Goal: Use online tool/utility

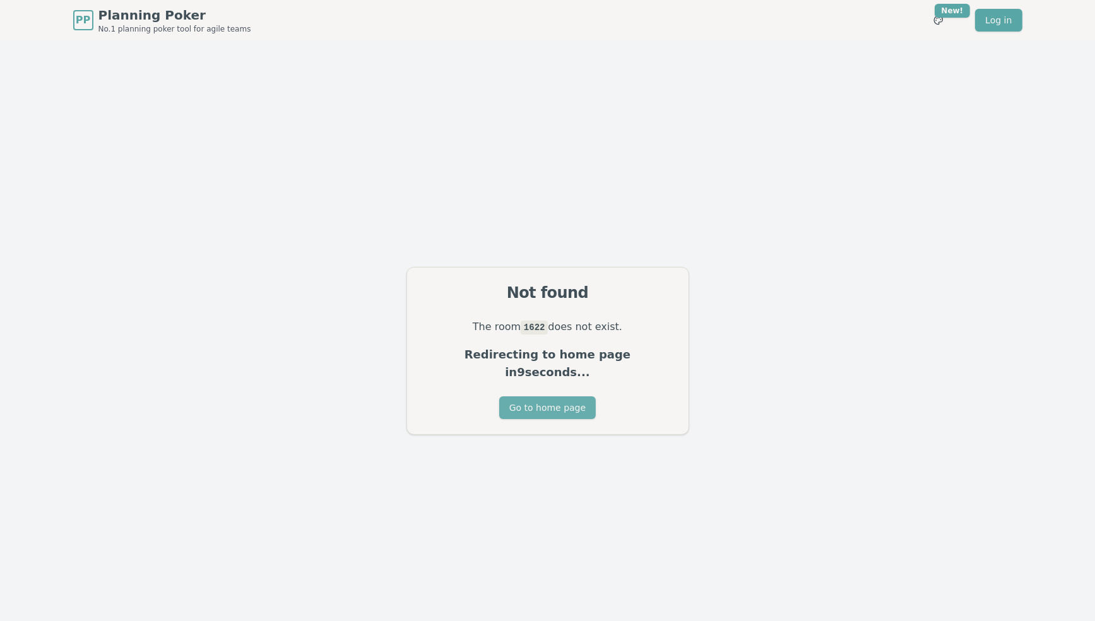
click at [551, 398] on button "Go to home page" at bounding box center [547, 408] width 97 height 23
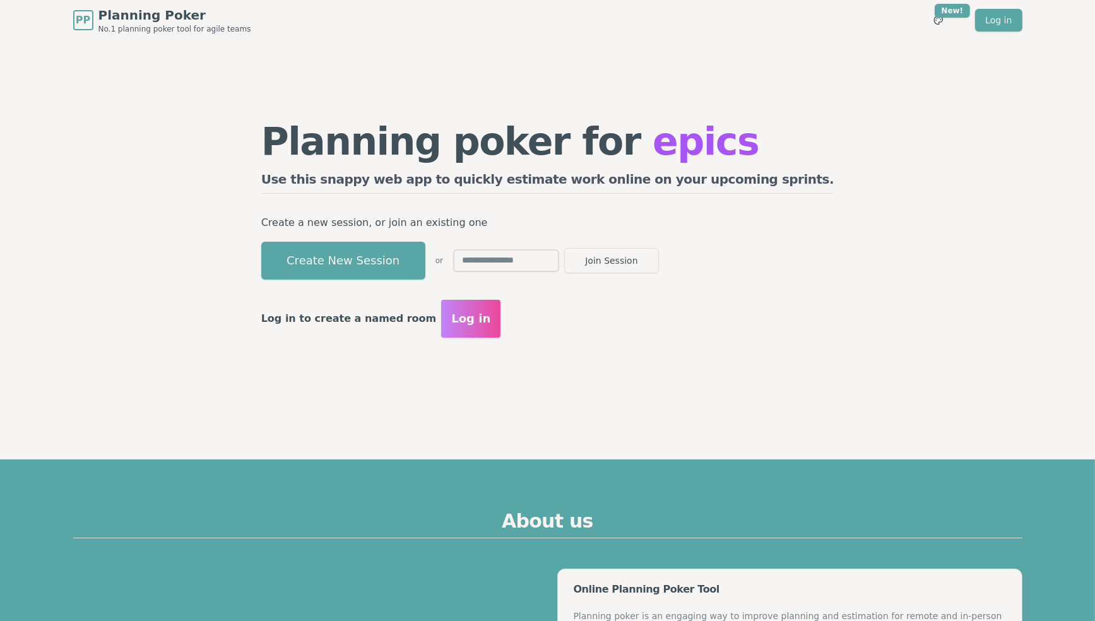
drag, startPoint x: 668, startPoint y: 261, endPoint x: 492, endPoint y: 259, distance: 175.5
click at [521, 259] on form "Join Session" at bounding box center [556, 260] width 206 height 25
click at [426, 260] on button "Create New Session" at bounding box center [343, 261] width 164 height 38
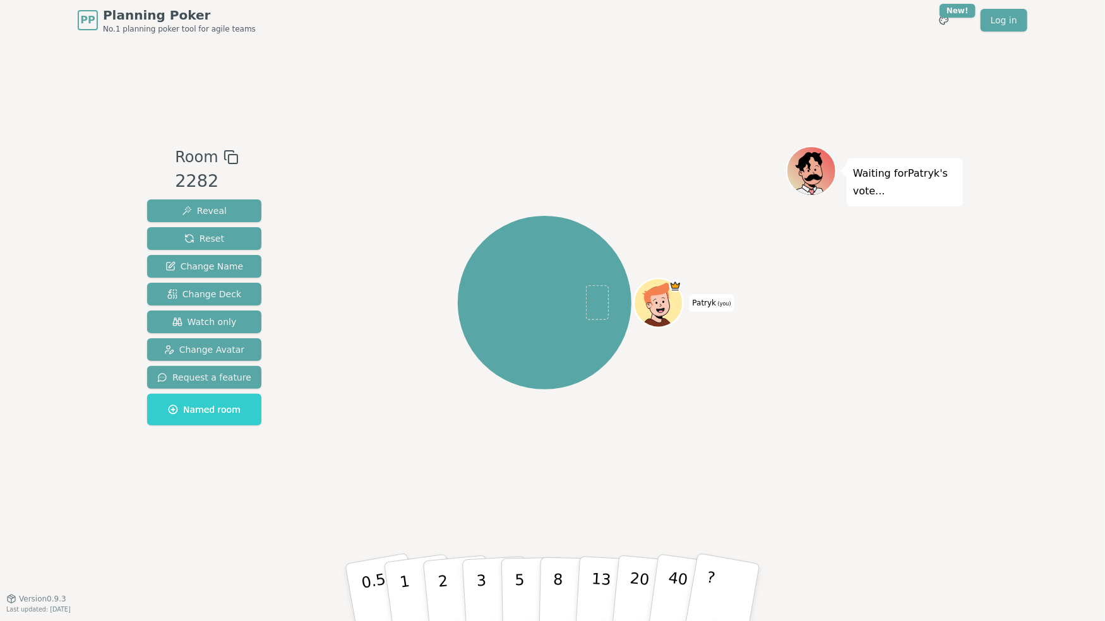
click at [52, 226] on div "PP Planning Poker No.1 planning poker tool for agile teams Toggle theme New! Lo…" at bounding box center [552, 310] width 1105 height 621
click at [331, 156] on div at bounding box center [544, 157] width 483 height 23
